Goal: Book appointment/travel/reservation

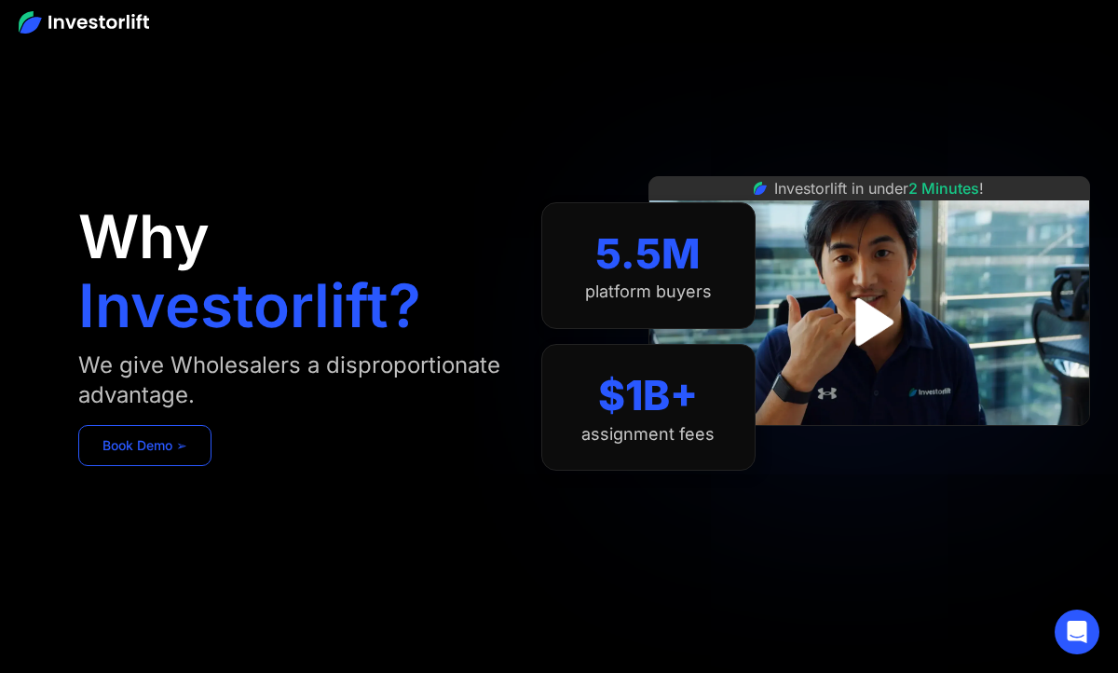
click at [179, 448] on link "Book Demo ➢" at bounding box center [144, 445] width 133 height 41
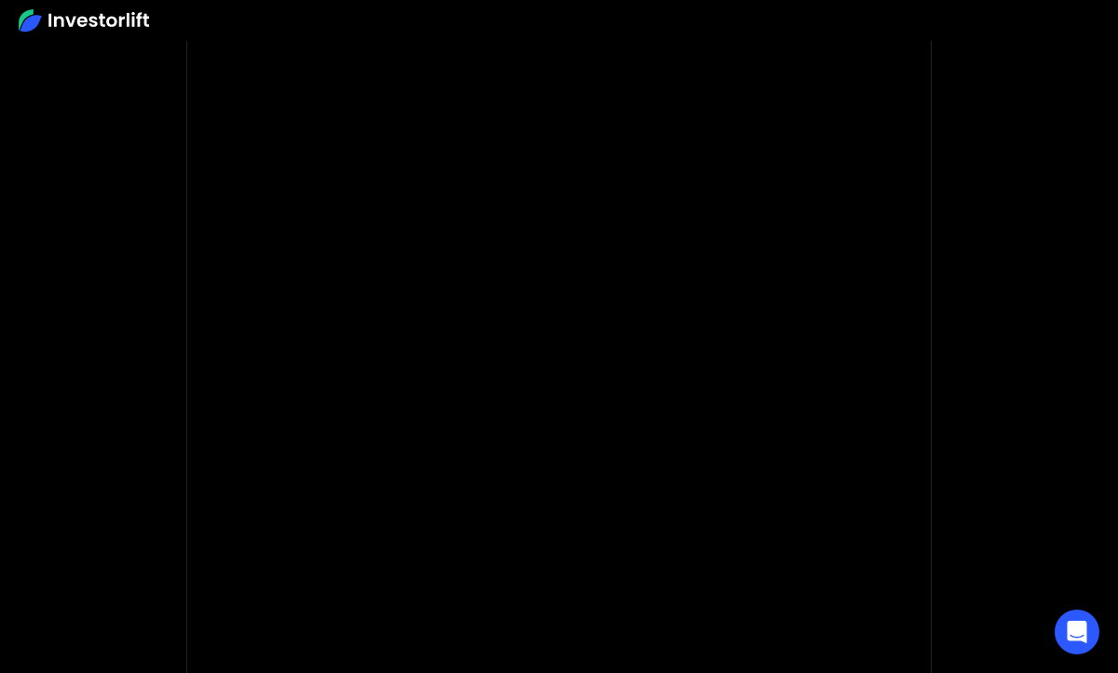
scroll to position [110, 0]
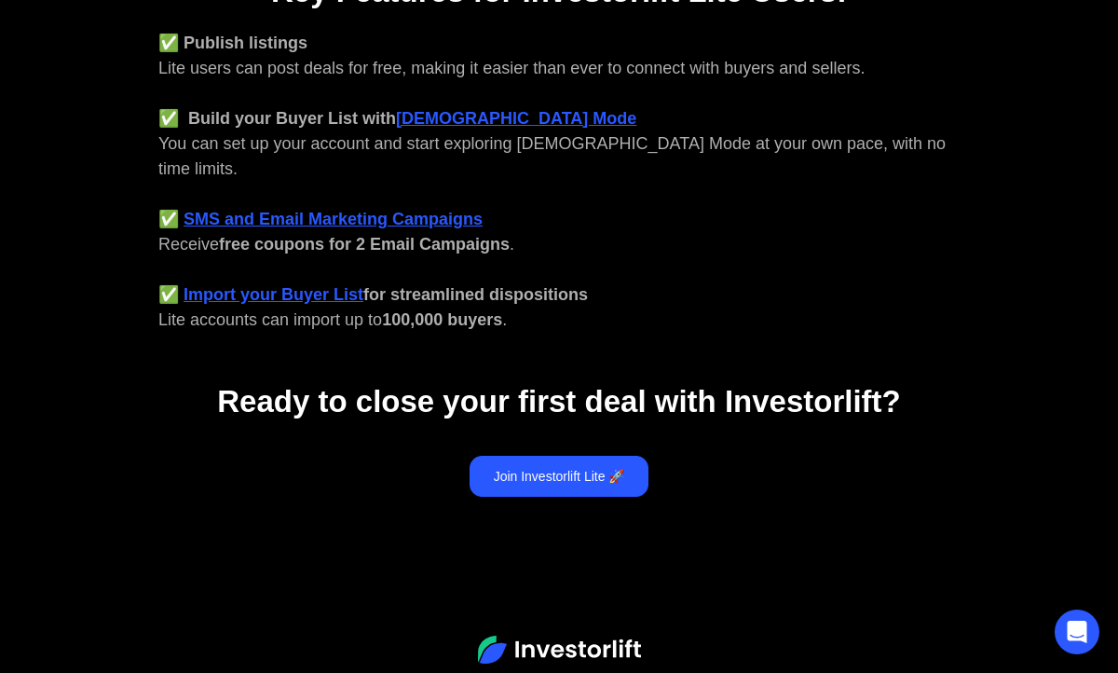
scroll to position [820, 0]
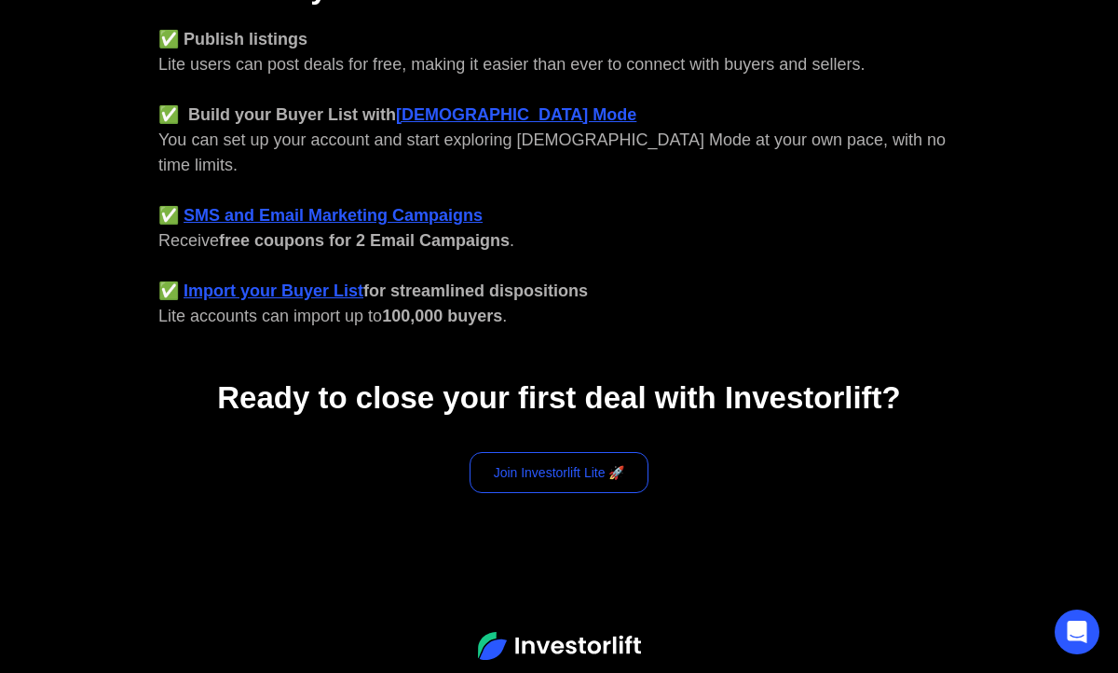
click at [584, 453] on link "Join Investorlift Lite 🚀" at bounding box center [560, 472] width 180 height 41
